Goal: Browse casually: Explore the website without a specific task or goal

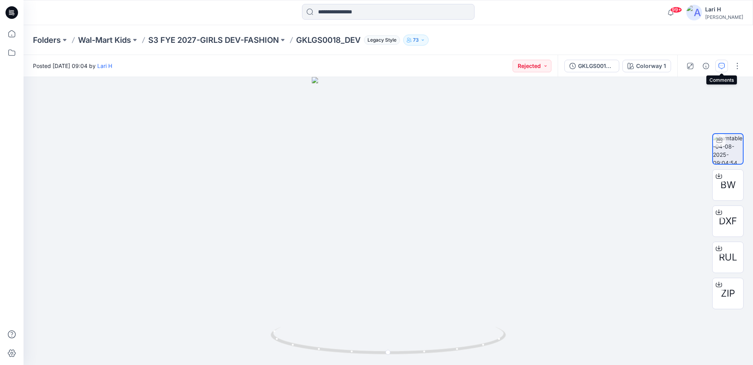
click at [726, 67] on button "button" at bounding box center [722, 66] width 13 height 13
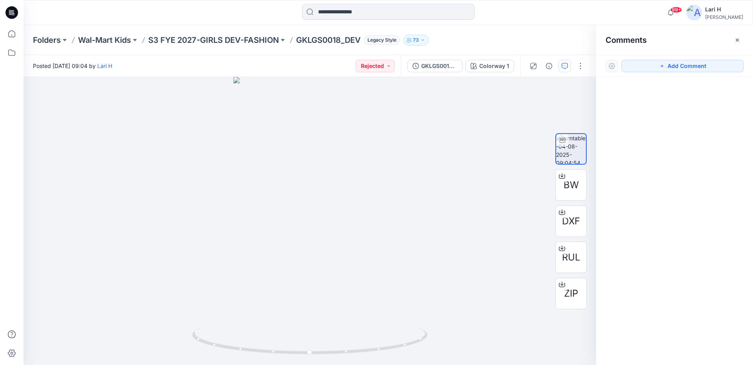
click at [731, 40] on div "Comments" at bounding box center [674, 39] width 157 height 29
click at [736, 38] on icon "button" at bounding box center [738, 40] width 6 height 6
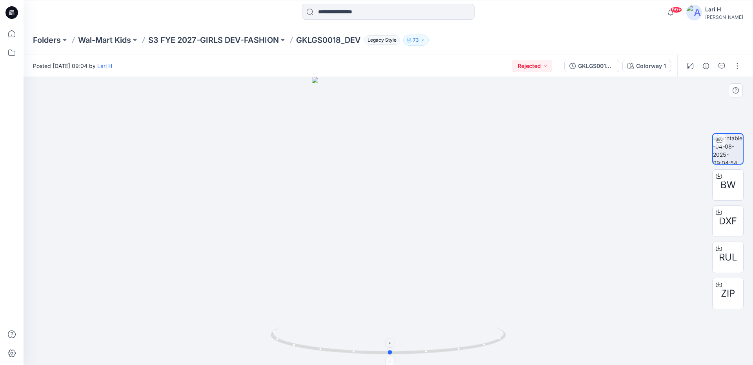
click at [496, 342] on icon at bounding box center [389, 340] width 237 height 29
